Goal: Information Seeking & Learning: Check status

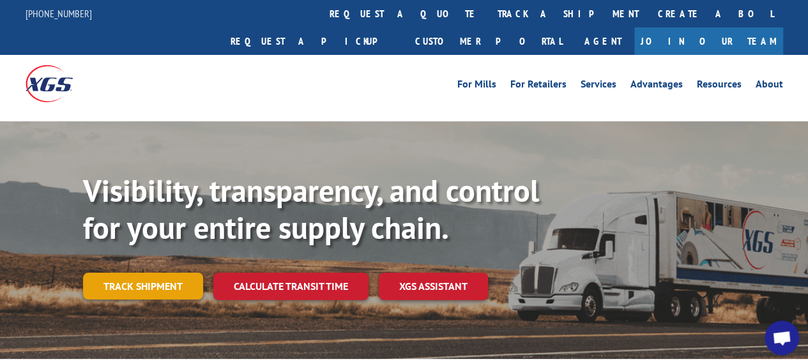
click at [149, 273] on link "Track shipment" at bounding box center [143, 286] width 120 height 27
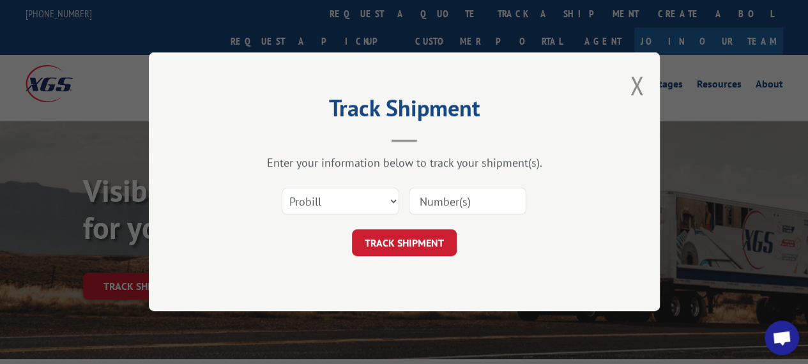
click at [469, 199] on input at bounding box center [468, 201] width 118 height 27
paste input "17638445"
type input "17638445"
click at [413, 242] on button "TRACK SHIPMENT" at bounding box center [404, 243] width 105 height 27
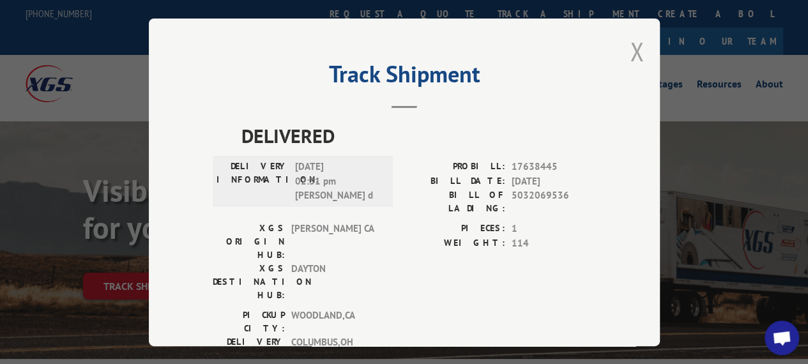
click at [631, 44] on button "Close modal" at bounding box center [637, 51] width 14 height 34
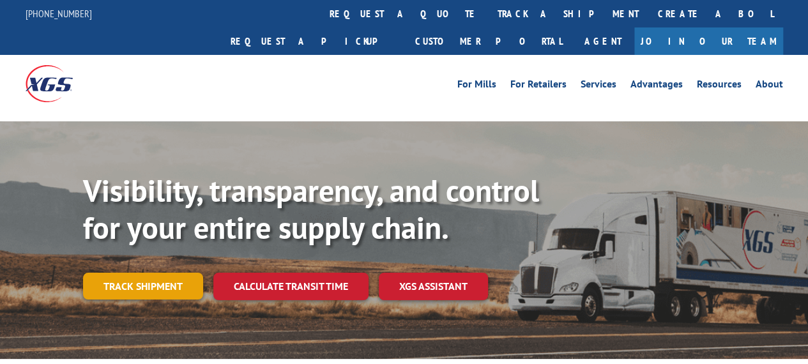
click at [151, 273] on link "Track shipment" at bounding box center [143, 286] width 120 height 27
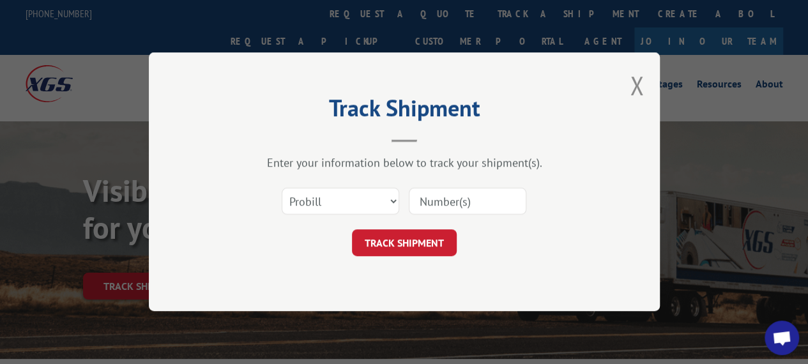
click at [479, 205] on input at bounding box center [468, 201] width 118 height 27
type input "17638445"
click button "TRACK SHIPMENT" at bounding box center [404, 243] width 105 height 27
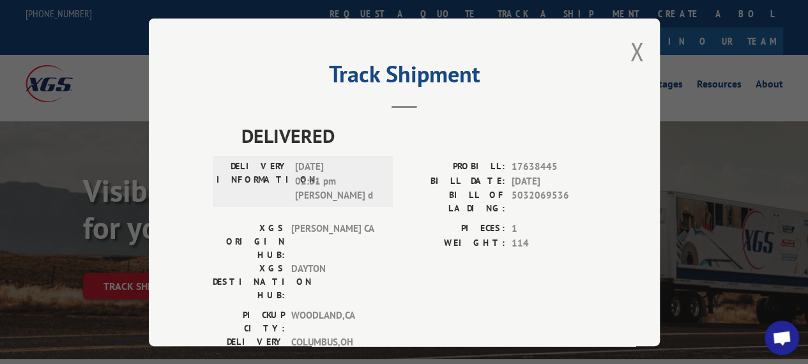
drag, startPoint x: 471, startPoint y: 270, endPoint x: 244, endPoint y: 73, distance: 300.3
click at [243, 76] on h2 "Track Shipment" at bounding box center [404, 77] width 383 height 24
click at [631, 46] on button "Close modal" at bounding box center [637, 51] width 14 height 34
